Goal: Task Accomplishment & Management: Use online tool/utility

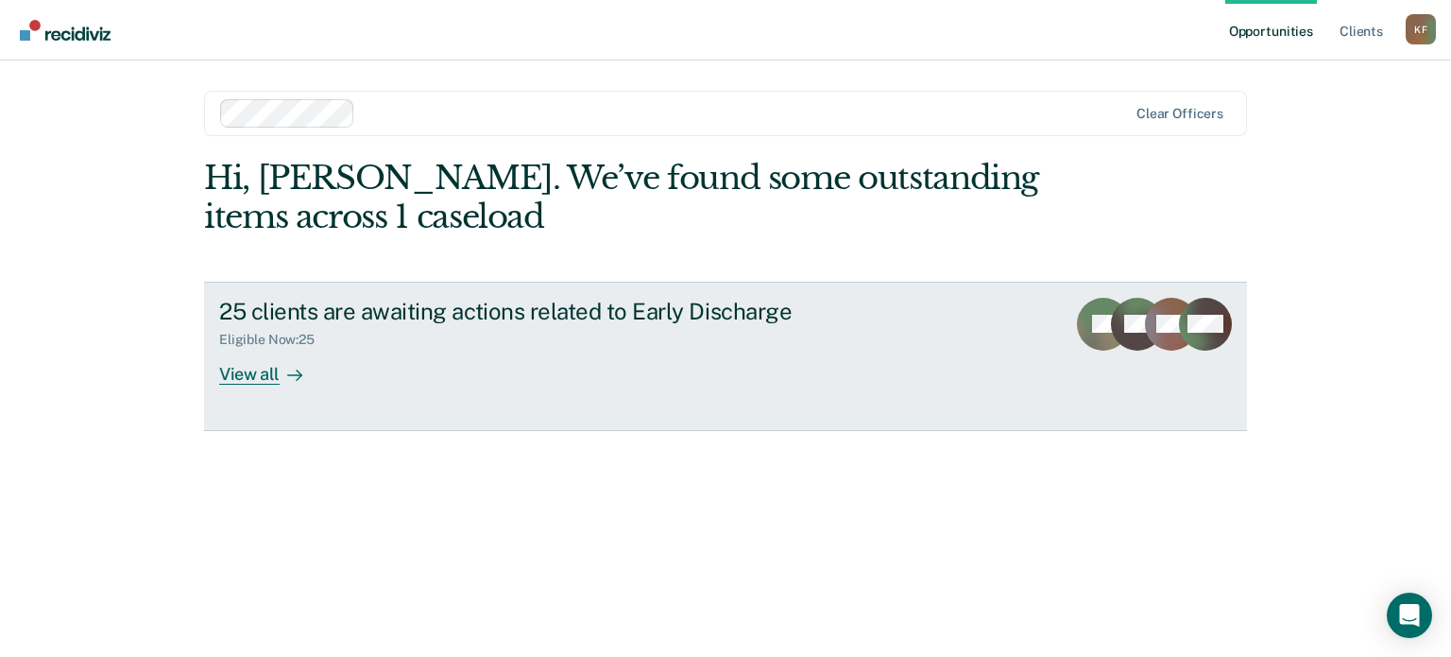
click at [374, 320] on div "25 clients are awaiting actions related to Early Discharge" at bounding box center [550, 311] width 663 height 27
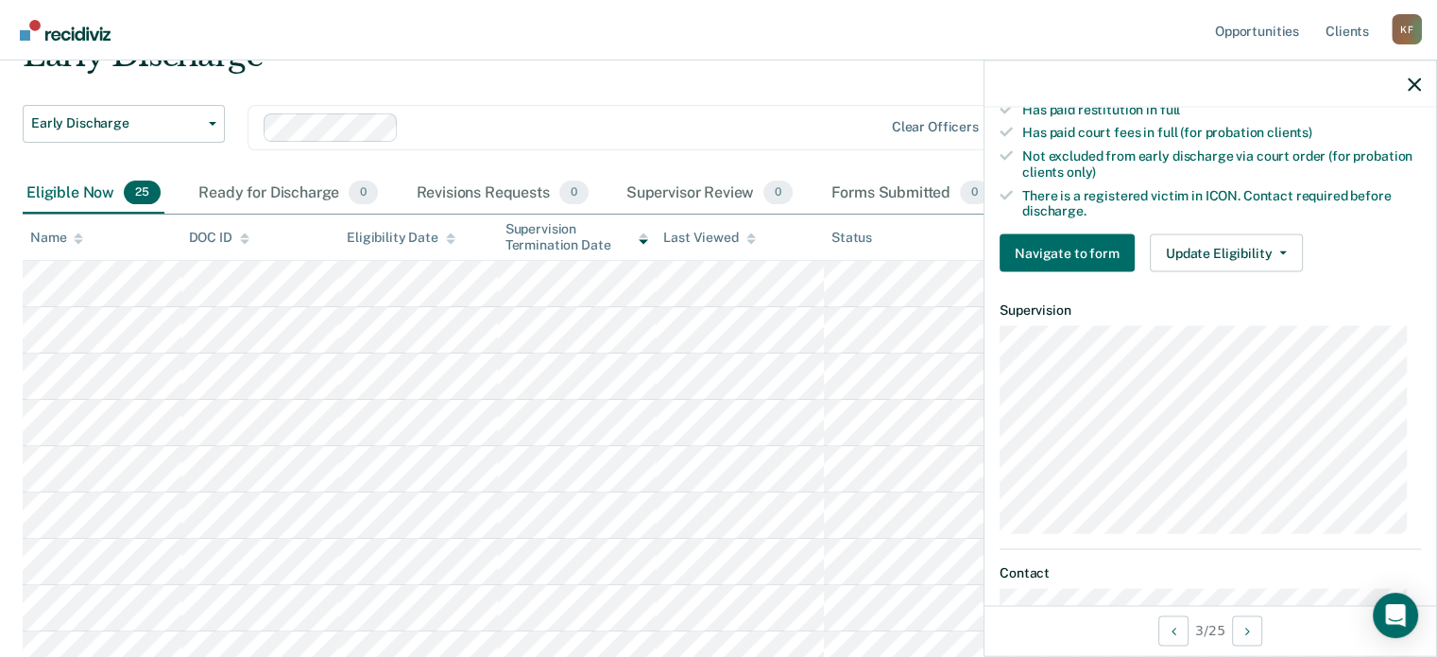
scroll to position [567, 0]
click at [1281, 250] on button "Update Eligibility" at bounding box center [1226, 252] width 153 height 38
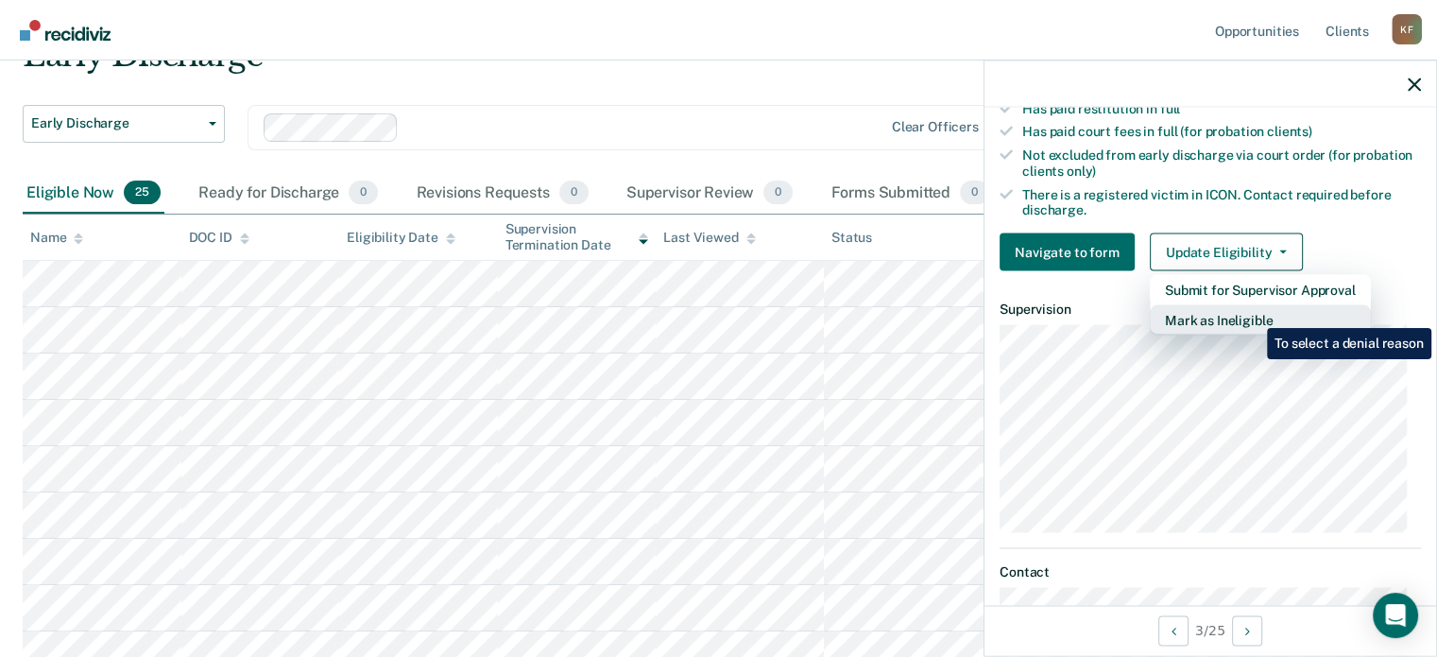
click at [1253, 314] on button "Mark as Ineligible" at bounding box center [1260, 320] width 221 height 30
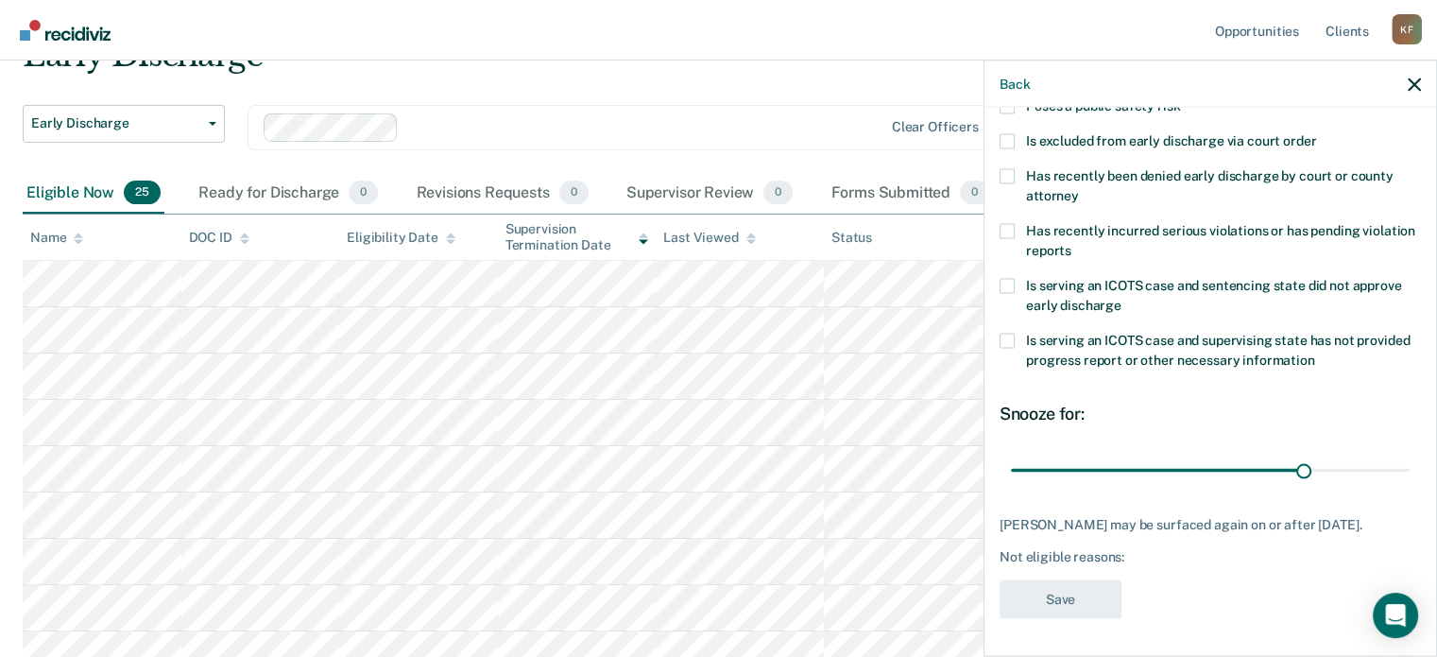
click at [1007, 133] on span at bounding box center [1006, 140] width 15 height 15
click at [1316, 133] on input "Is excluded from early discharge via court order" at bounding box center [1316, 133] width 0 height 0
click at [1060, 598] on button "Save" at bounding box center [1060, 598] width 122 height 39
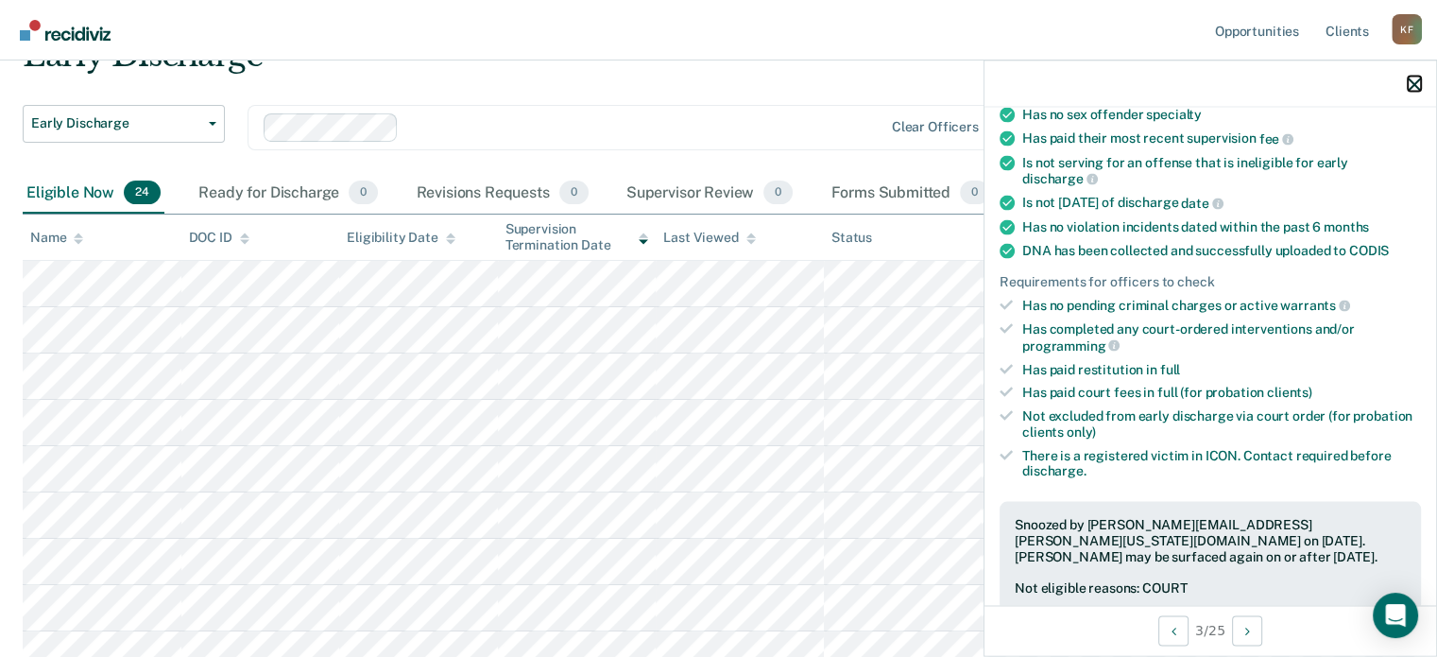
click at [1413, 82] on icon "button" at bounding box center [1414, 83] width 13 height 13
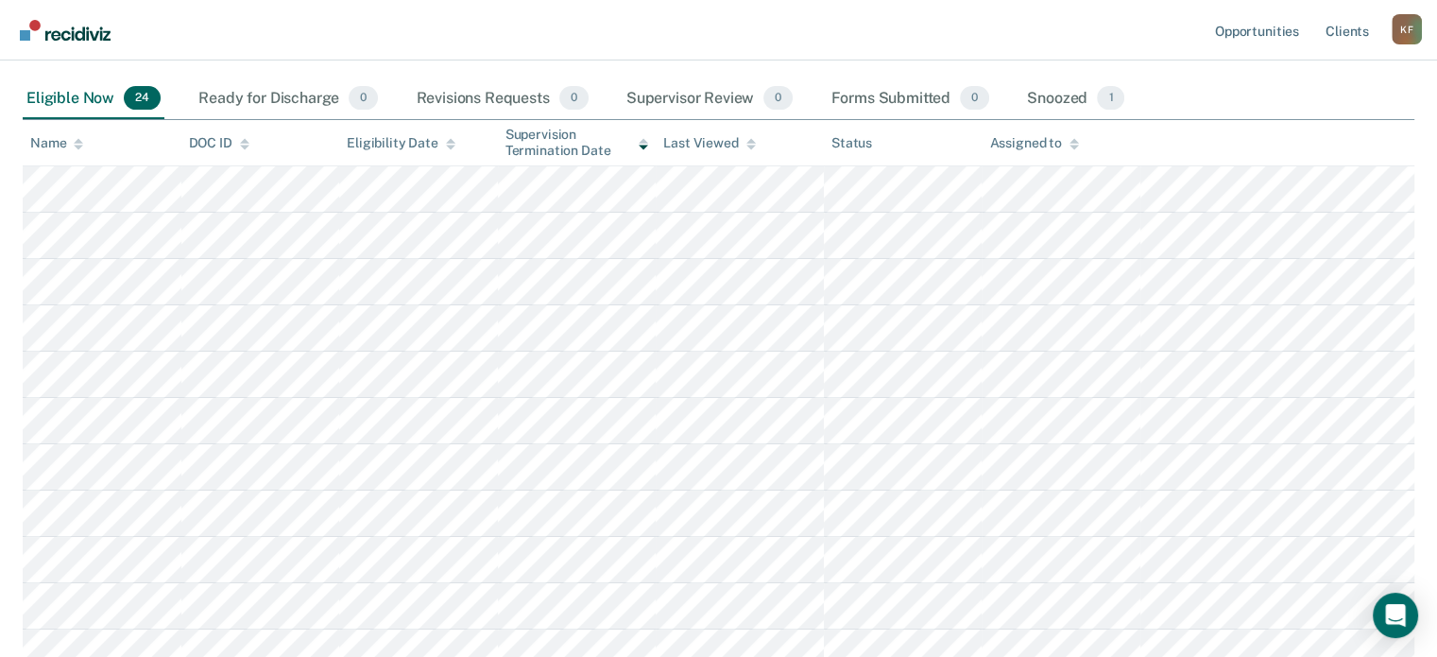
scroll to position [0, 0]
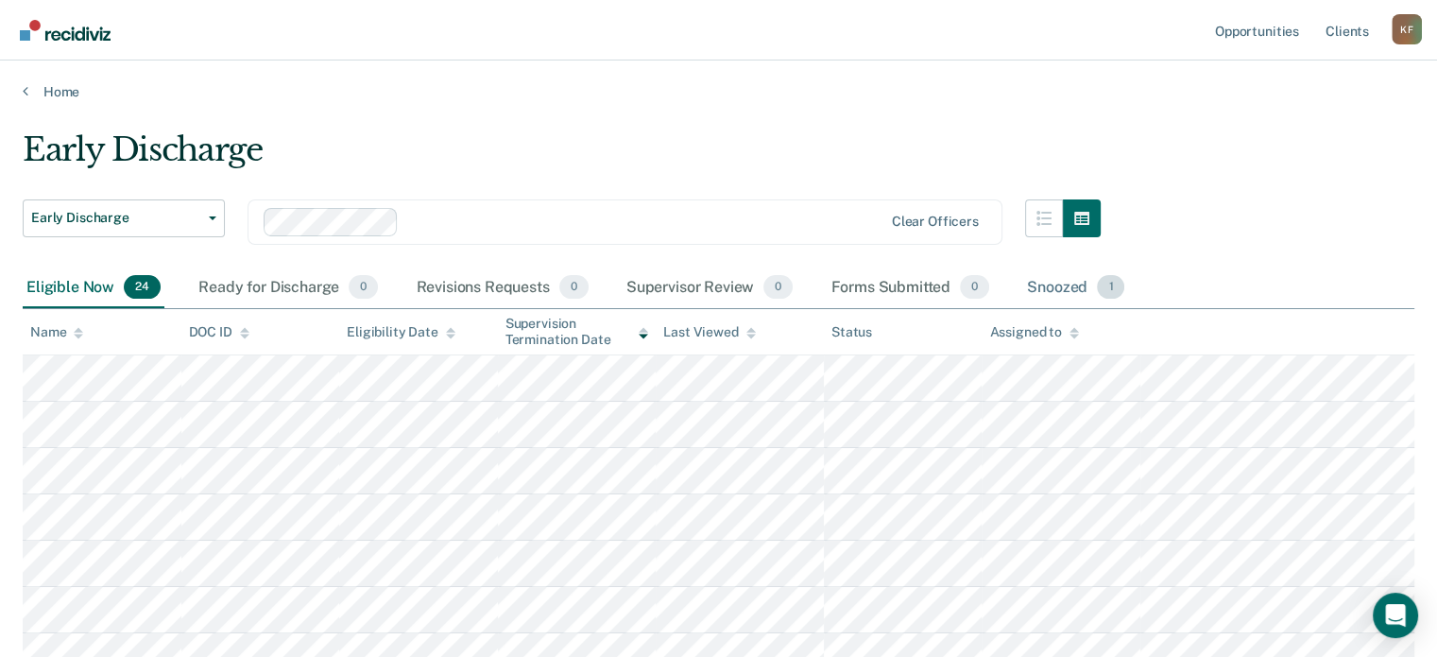
click at [1077, 290] on div "Snoozed 1" at bounding box center [1075, 288] width 105 height 42
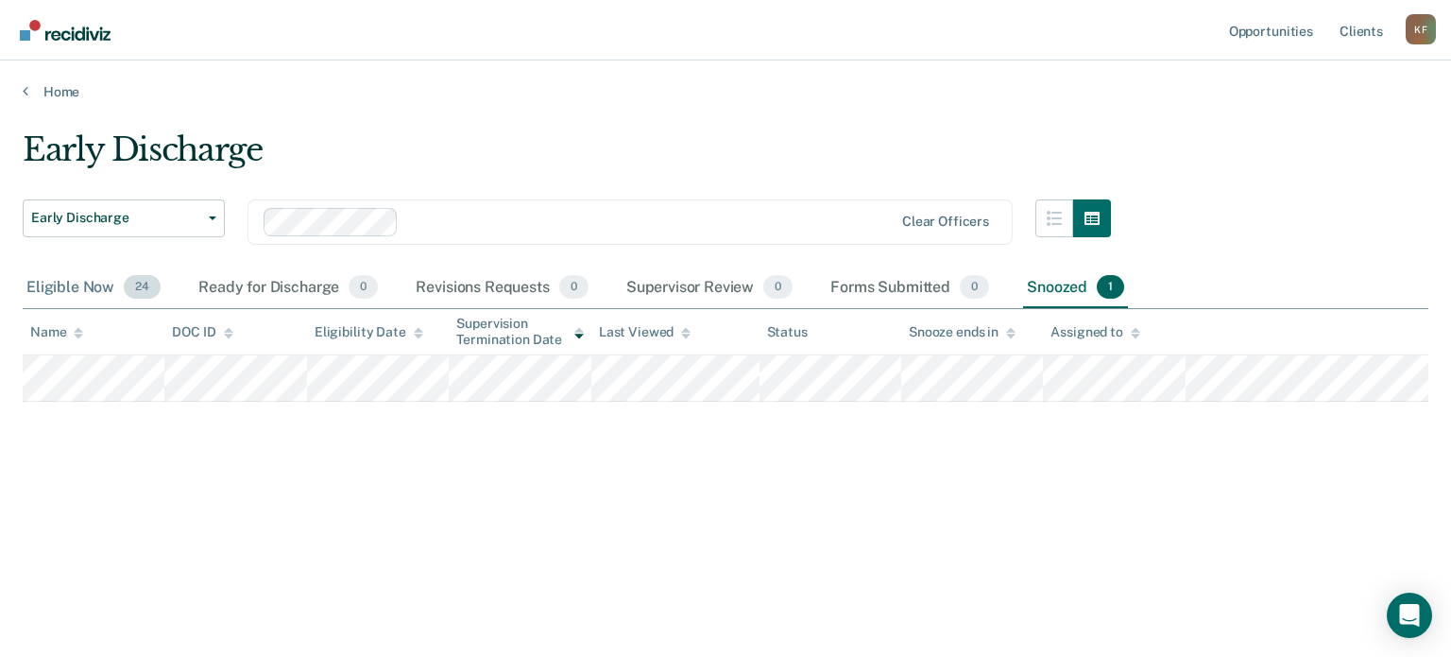
click at [86, 286] on div "Eligible Now 24" at bounding box center [94, 288] width 142 height 42
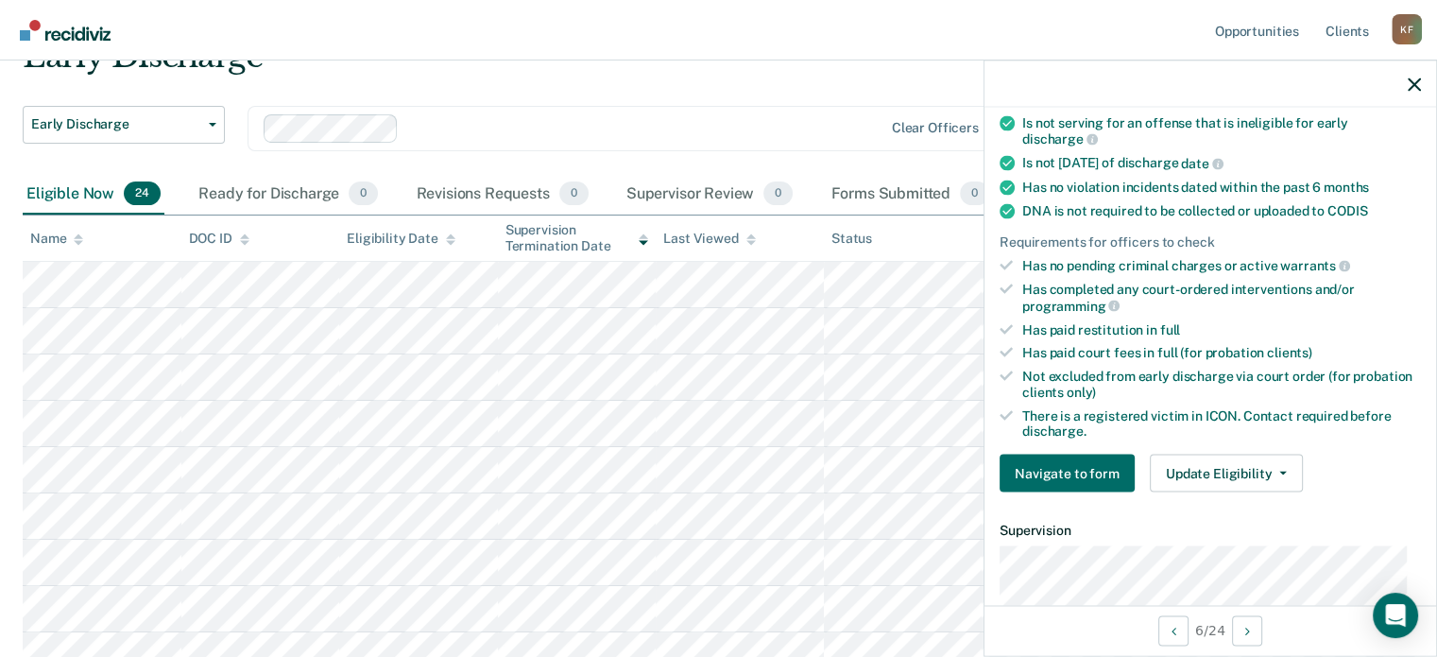
scroll to position [378, 0]
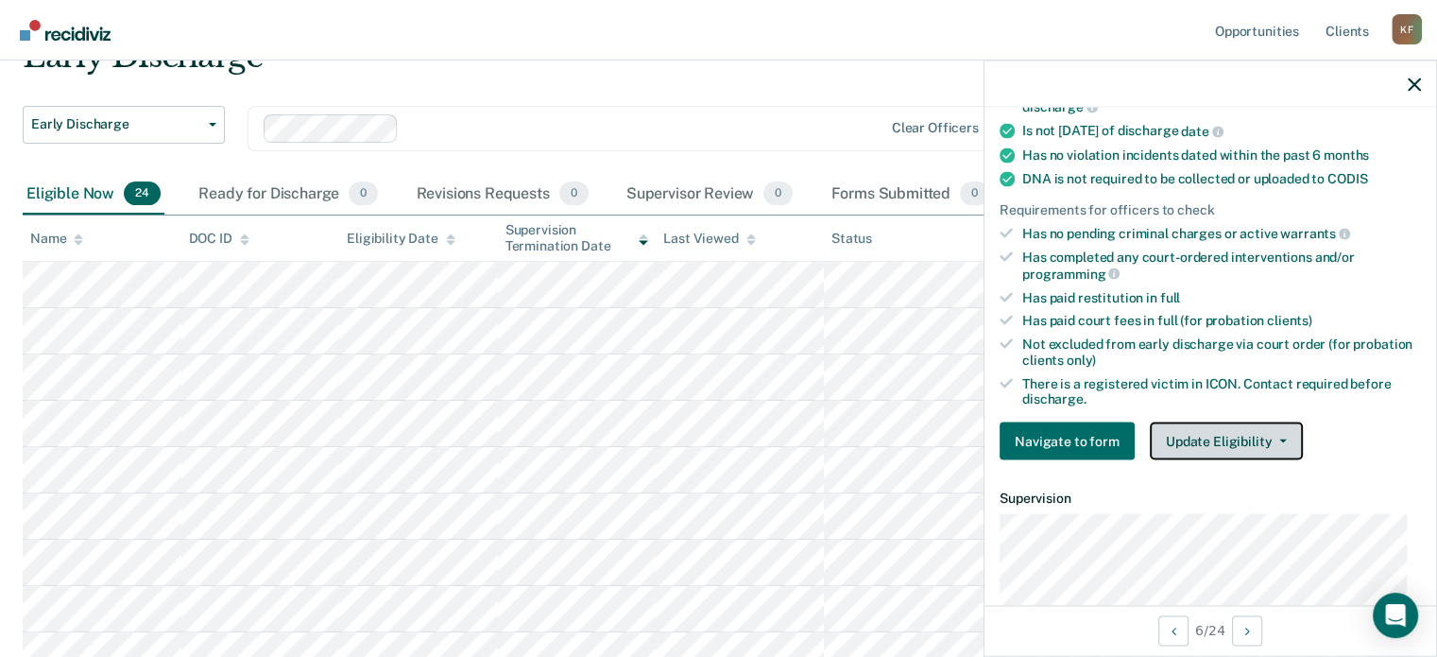
click at [1285, 431] on button "Update Eligibility" at bounding box center [1226, 441] width 153 height 38
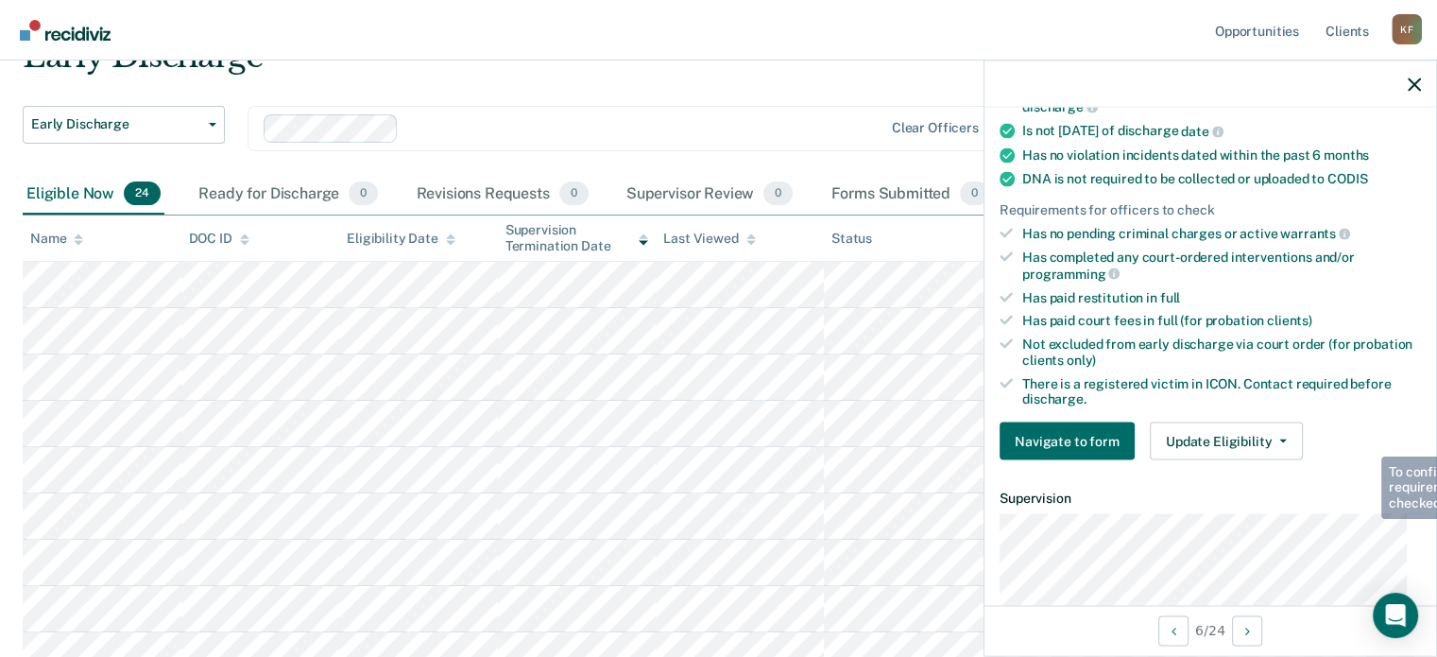
click at [1350, 271] on div "Has completed any court-ordered interventions and/or programming" at bounding box center [1221, 265] width 399 height 32
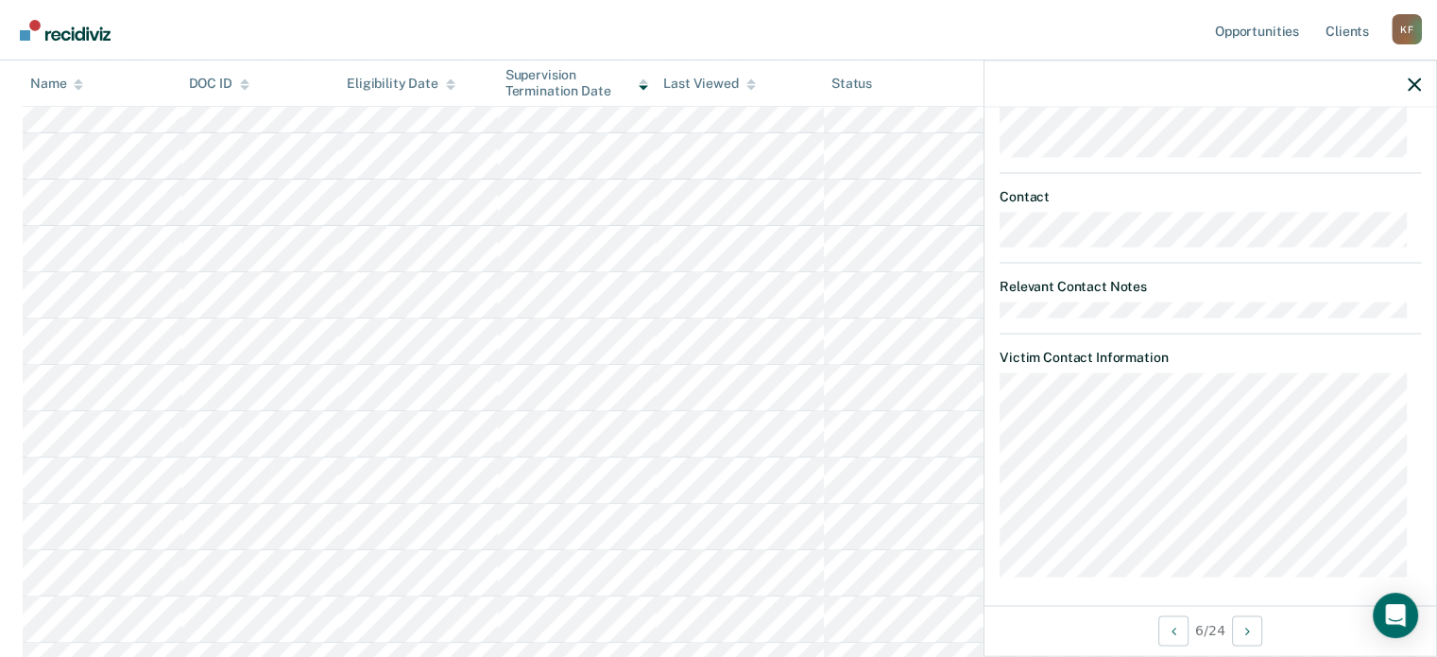
scroll to position [660, 0]
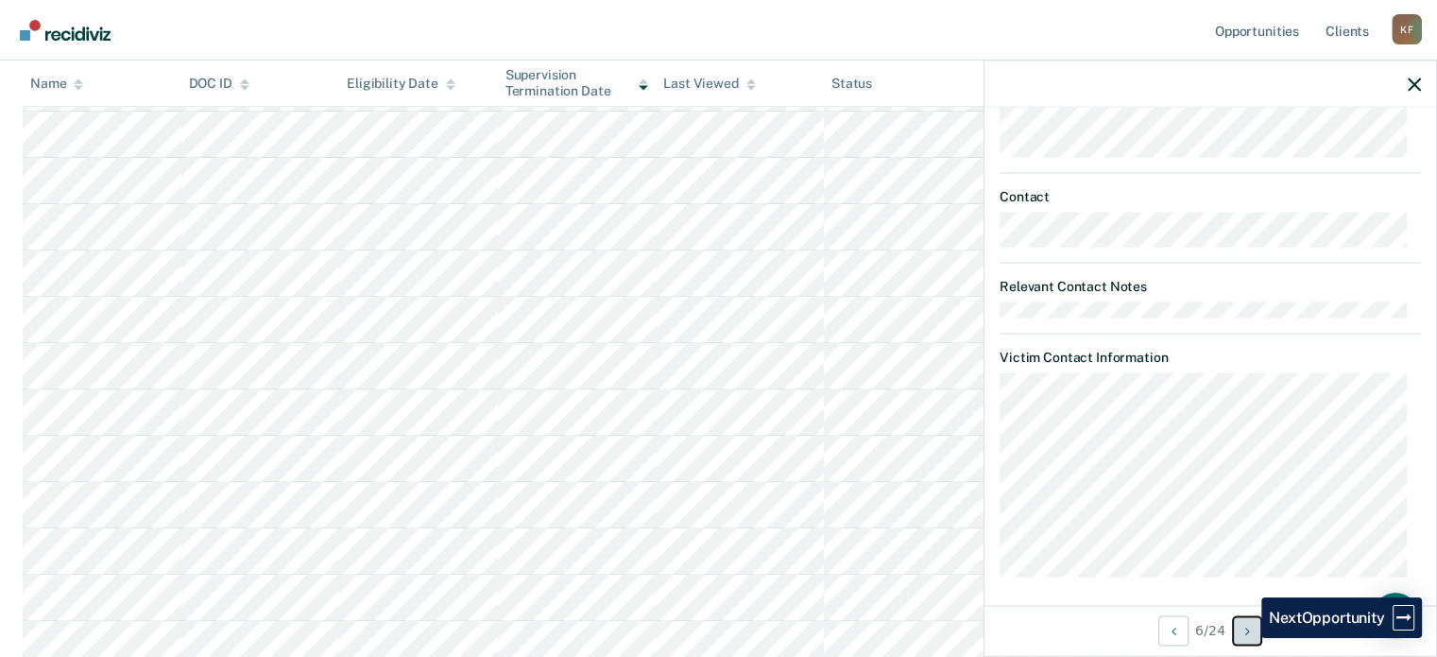
click at [1247, 638] on button "Next Opportunity" at bounding box center [1247, 630] width 30 height 30
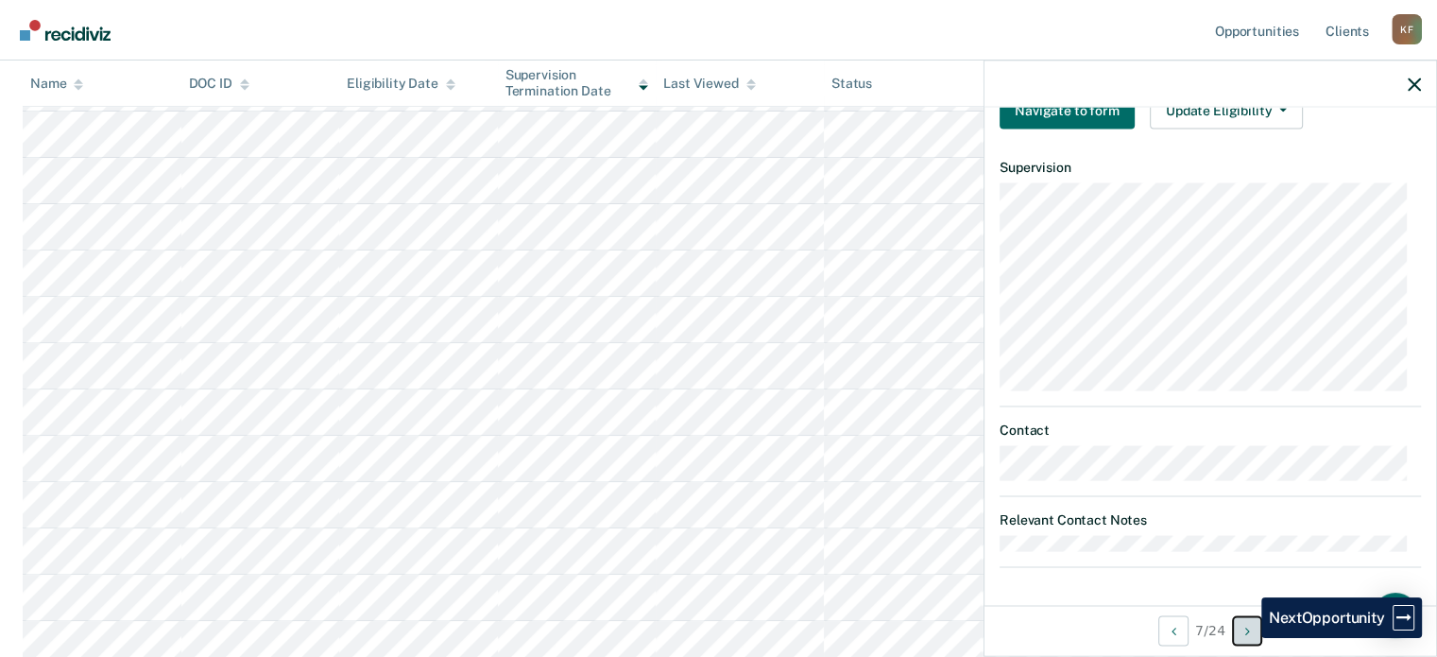
scroll to position [645, 0]
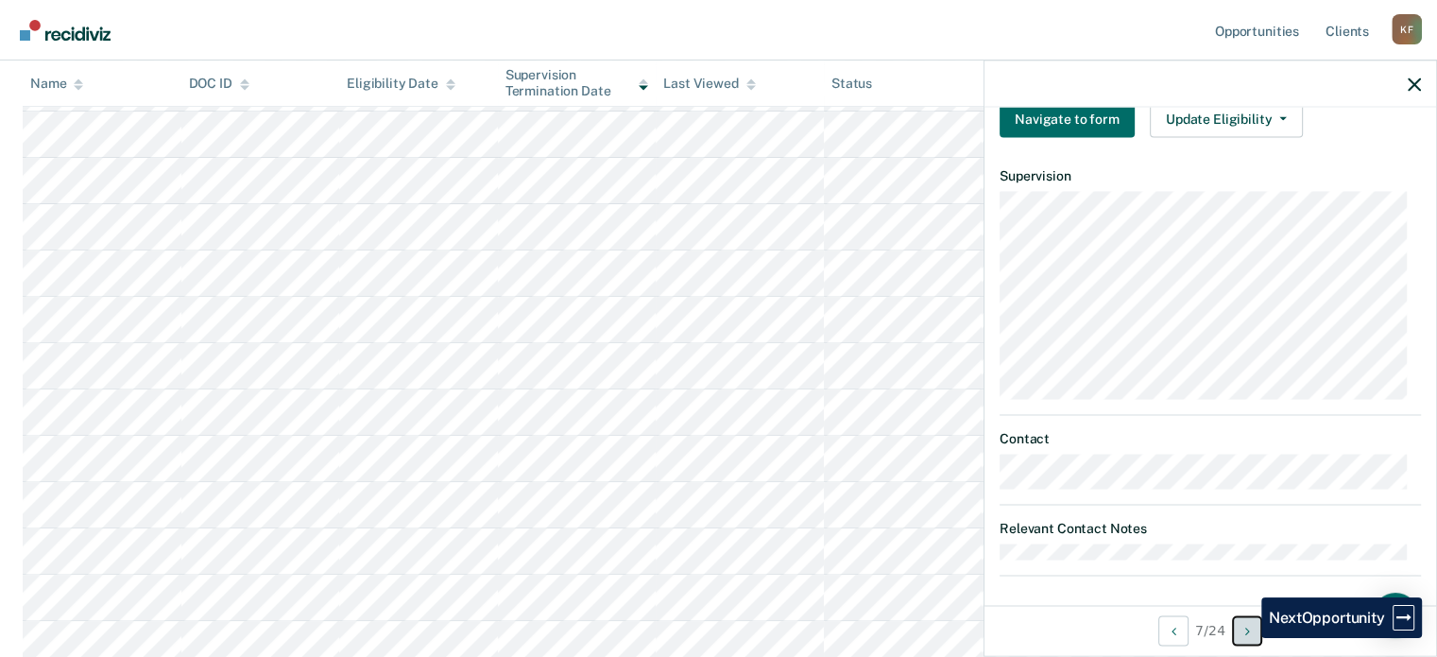
click at [1247, 638] on button "Next Opportunity" at bounding box center [1247, 630] width 30 height 30
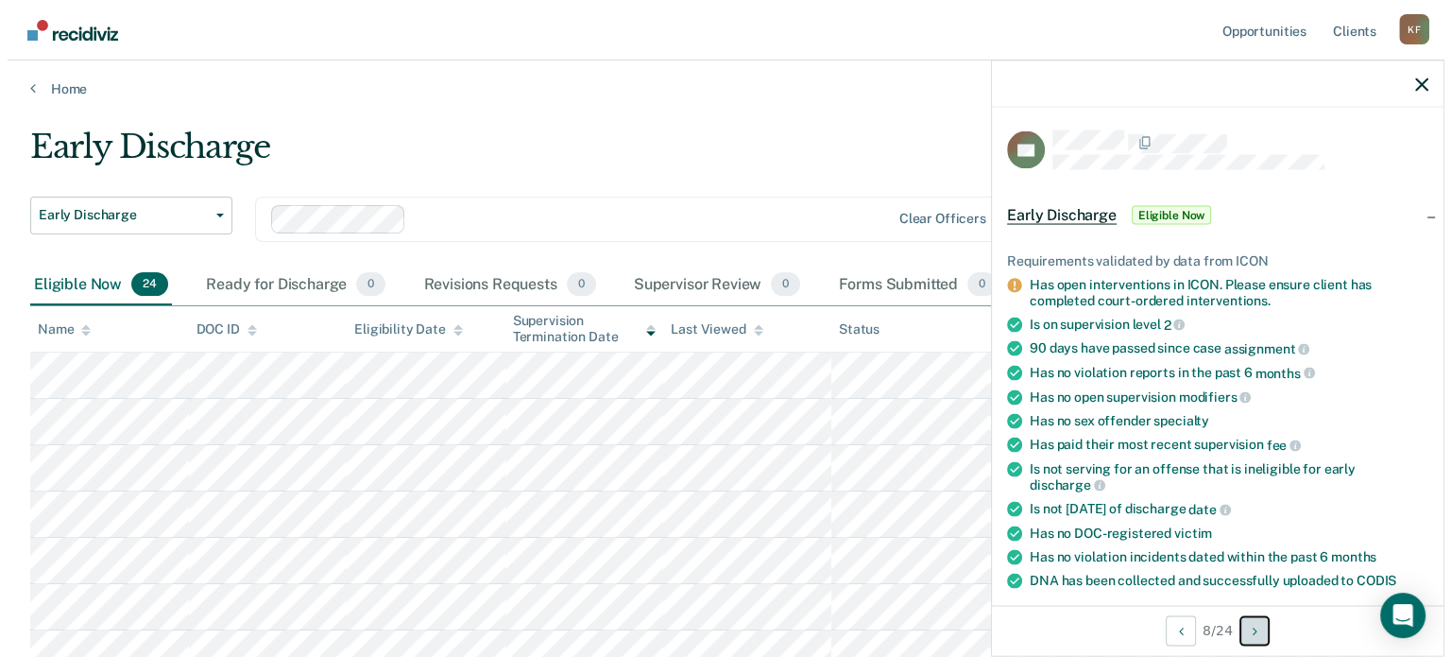
scroll to position [0, 0]
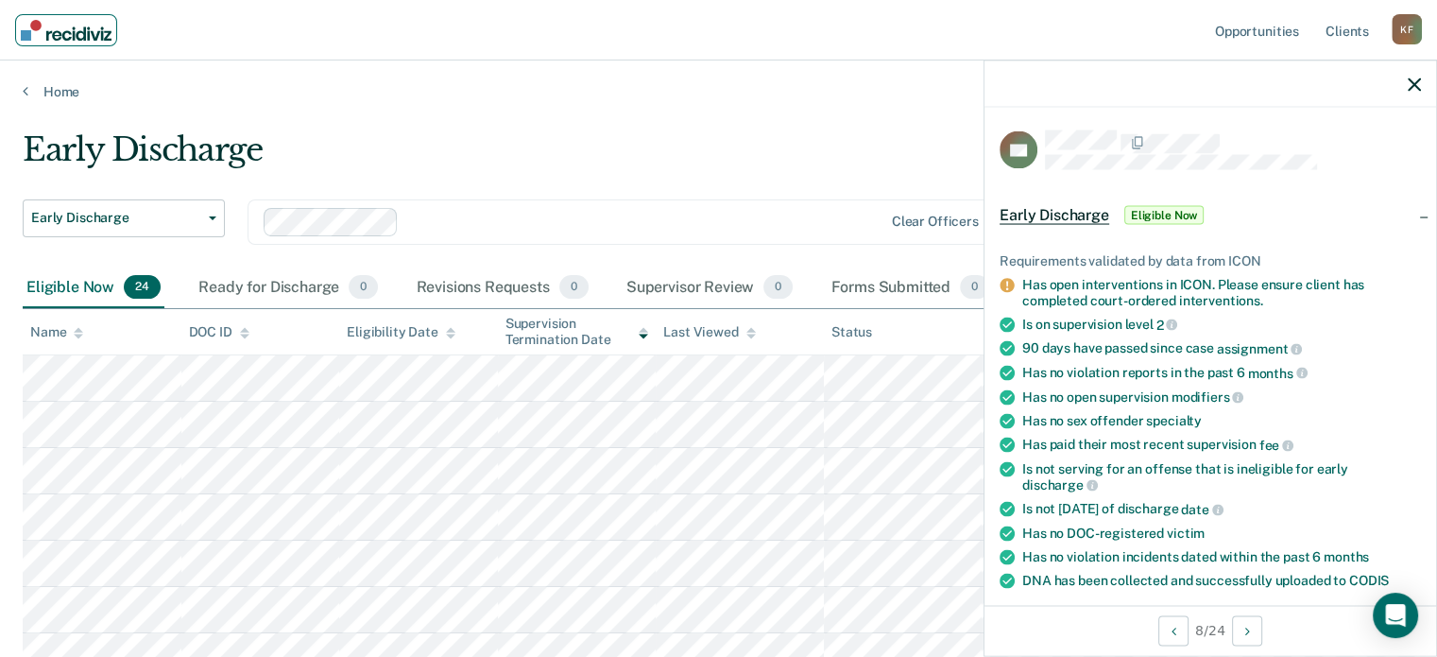
click at [26, 33] on img "Main navigation" at bounding box center [66, 30] width 91 height 21
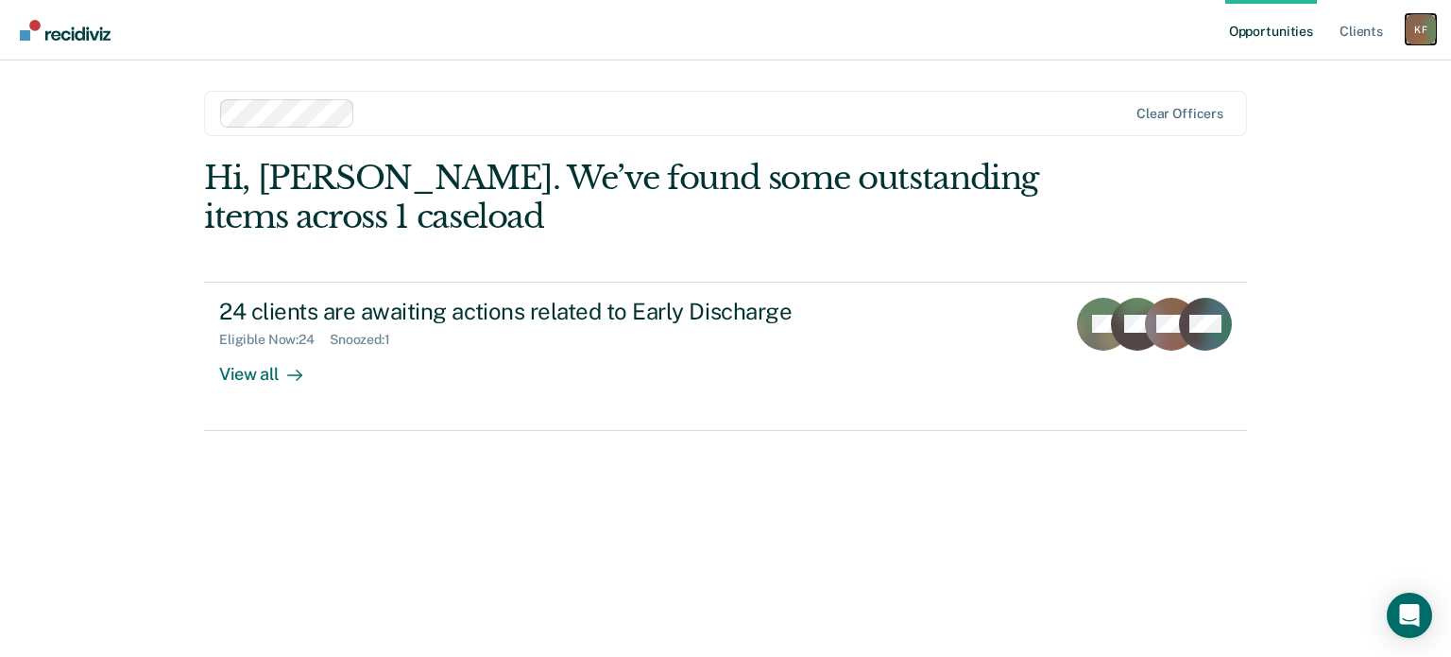
click at [1430, 28] on div "K F" at bounding box center [1421, 29] width 30 height 30
click at [1280, 130] on link "Log Out" at bounding box center [1345, 124] width 152 height 16
